Goal: Task Accomplishment & Management: Use online tool/utility

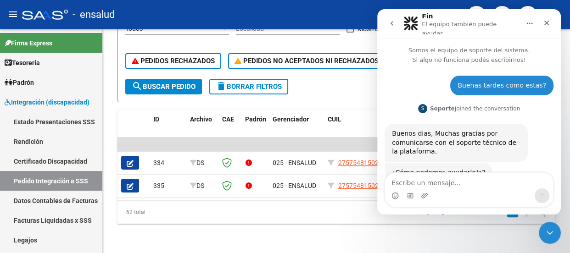
scroll to position [411, 0]
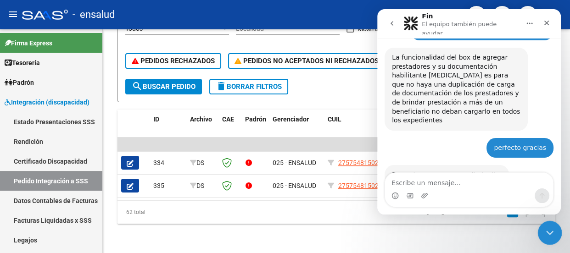
click at [547, 232] on icon "Cerrar Intercom Messenger" at bounding box center [548, 231] width 11 height 11
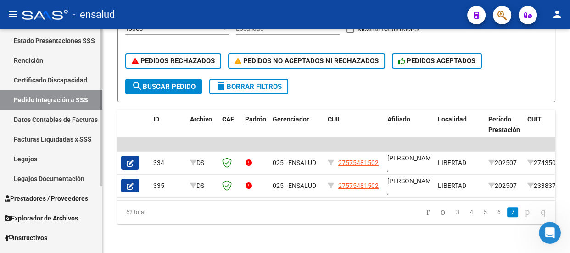
scroll to position [83, 0]
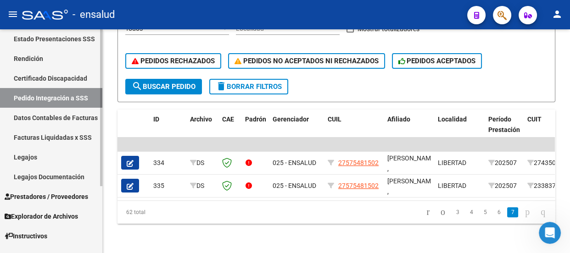
click at [50, 197] on span "Prestadores / Proveedores" at bounding box center [47, 197] width 84 height 10
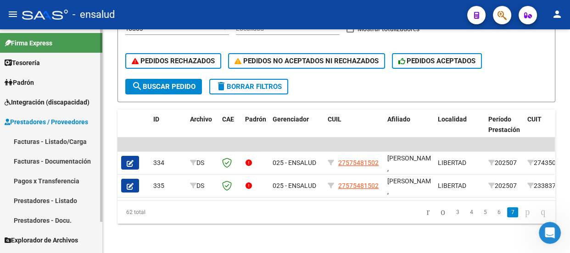
scroll to position [36, 0]
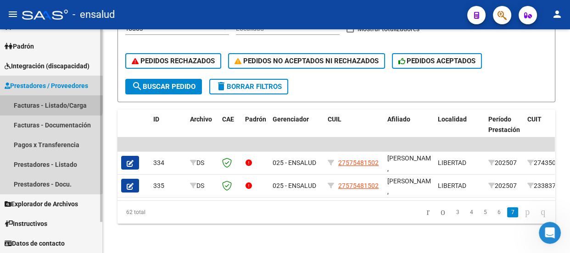
click at [48, 102] on link "Facturas - Listado/Carga" at bounding box center [51, 106] width 102 height 20
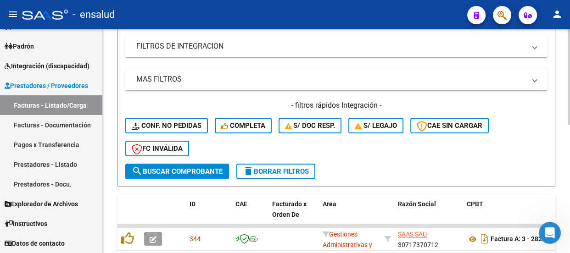
scroll to position [208, 0]
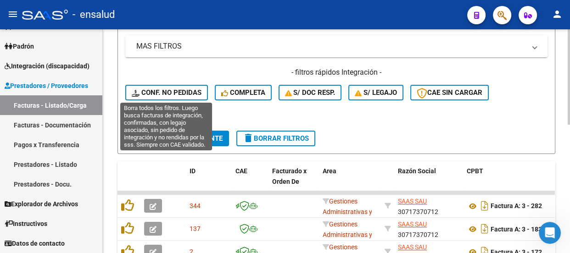
click at [167, 91] on span "Conf. no pedidas" at bounding box center [167, 93] width 70 height 8
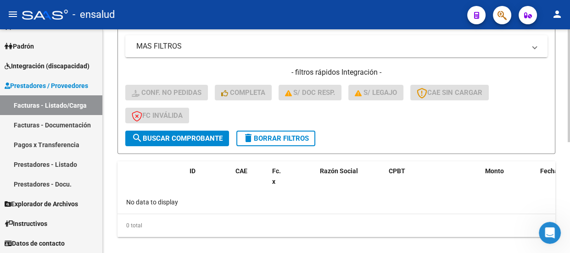
click at [363, 116] on div "- filtros rápidos Integración - Conf. no pedidas Completa S/ Doc Resp. S/ legaj…" at bounding box center [336, 99] width 422 height 63
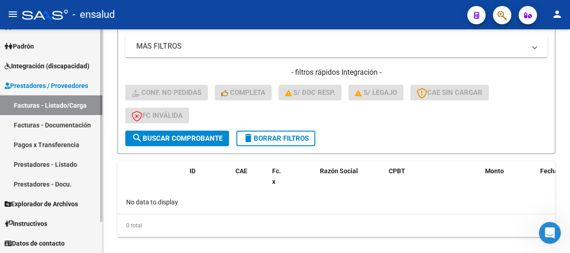
click at [37, 87] on span "Prestadores / Proveedores" at bounding box center [47, 86] width 84 height 10
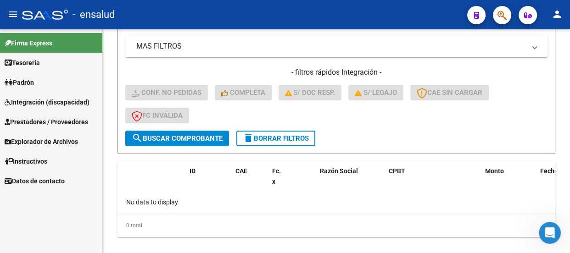
scroll to position [0, 0]
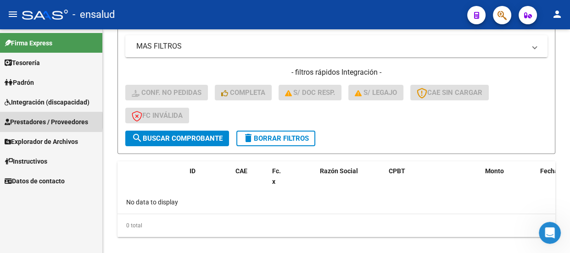
click at [46, 121] on span "Prestadores / Proveedores" at bounding box center [47, 122] width 84 height 10
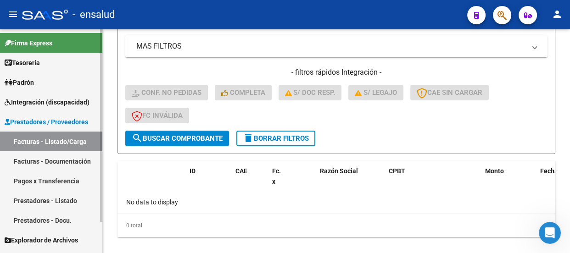
click at [46, 142] on link "Facturas - Listado/Carga" at bounding box center [51, 142] width 102 height 20
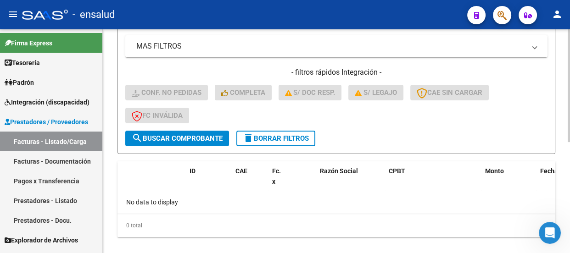
click at [287, 139] on span "delete Borrar Filtros" at bounding box center [276, 139] width 66 height 8
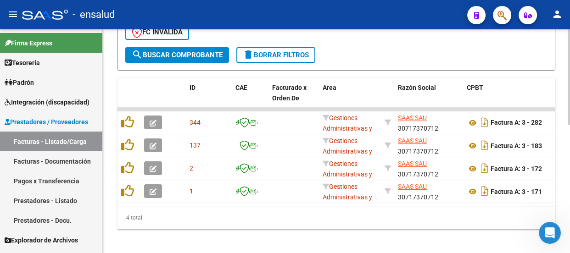
scroll to position [303, 0]
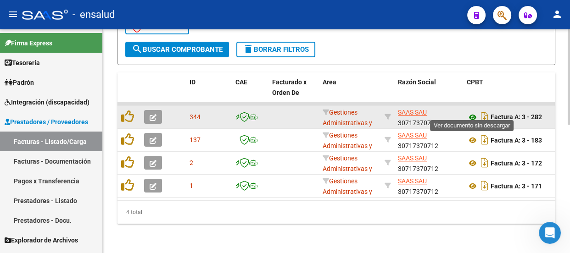
click at [473, 113] on icon at bounding box center [473, 117] width 12 height 11
